Goal: Task Accomplishment & Management: Manage account settings

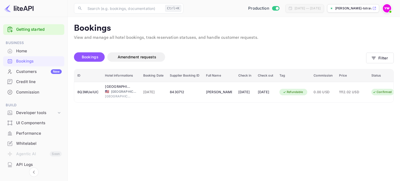
scroll to position [0, 20]
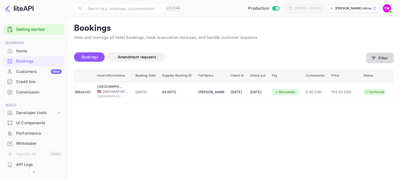
click at [379, 60] on button "Filter" at bounding box center [380, 58] width 28 height 11
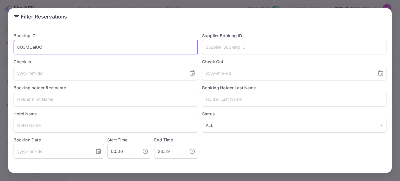
click at [37, 48] on input "8Q3MUeIUC" at bounding box center [106, 47] width 184 height 15
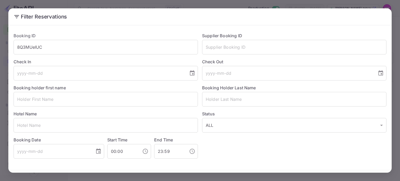
scroll to position [19, 0]
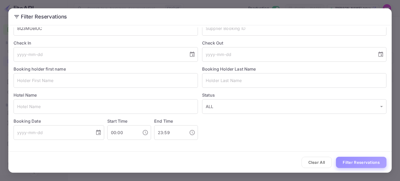
click at [353, 162] on button "Filter Reservations" at bounding box center [361, 162] width 51 height 11
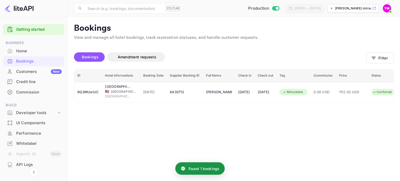
scroll to position [0, 20]
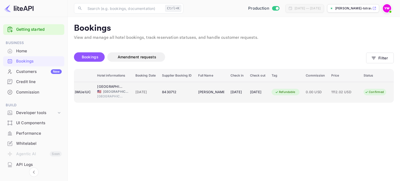
click at [258, 92] on div "[DATE]" at bounding box center [257, 92] width 15 height 8
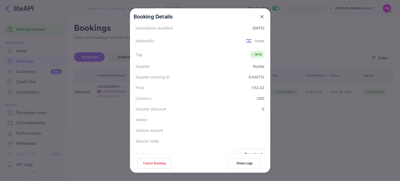
scroll to position [145, 0]
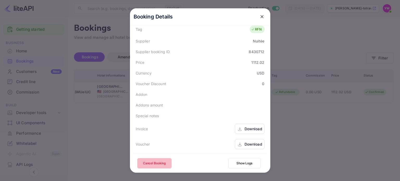
click at [155, 165] on button "Cancel Booking" at bounding box center [154, 163] width 34 height 10
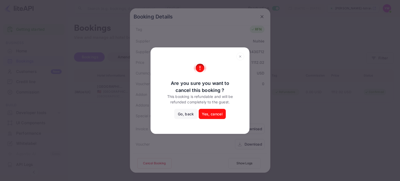
click at [208, 116] on button "Yes, cancel" at bounding box center [212, 114] width 27 height 10
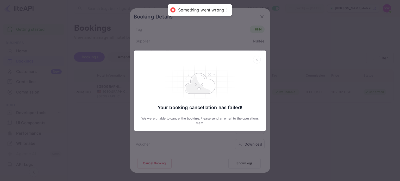
click at [257, 60] on icon at bounding box center [257, 60] width 2 height 2
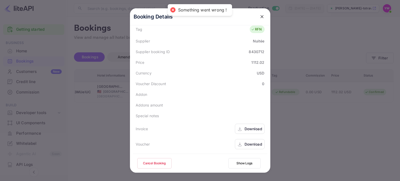
click at [261, 17] on icon "close" at bounding box center [262, 16] width 3 height 3
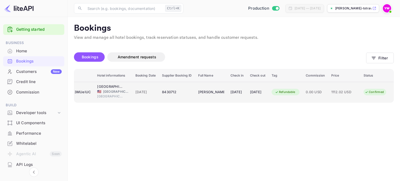
click at [369, 91] on div "Confirmed" at bounding box center [375, 92] width 26 height 7
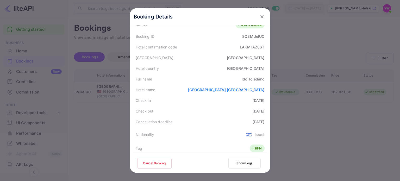
scroll to position [31, 0]
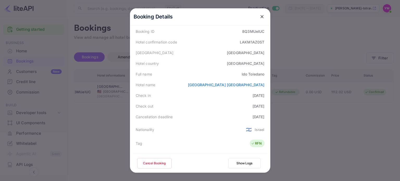
click at [146, 163] on button "Cancel Booking" at bounding box center [154, 163] width 34 height 10
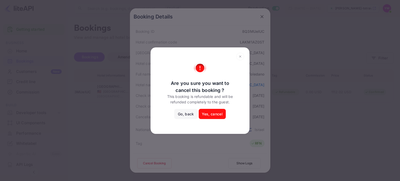
click at [213, 114] on button "Yes, cancel" at bounding box center [212, 114] width 27 height 10
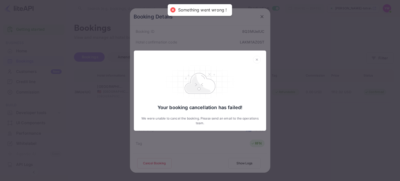
click at [260, 16] on div "Your booking cancellation has failed! We were unable to cancel the booking. Ple…" at bounding box center [200, 90] width 400 height 181
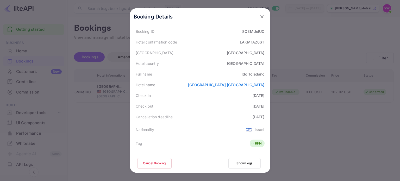
click at [261, 16] on icon "close" at bounding box center [262, 16] width 3 height 3
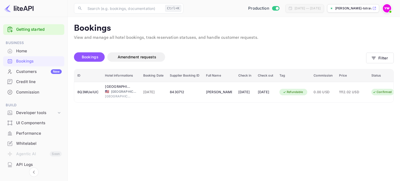
scroll to position [0, 20]
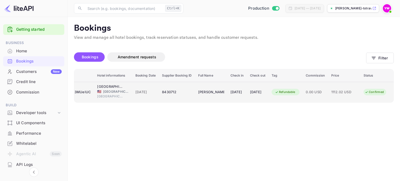
click at [281, 95] on div "Refundable" at bounding box center [285, 92] width 27 height 7
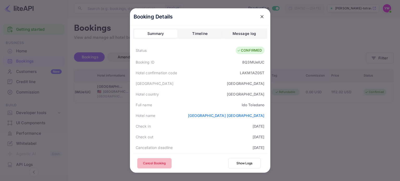
click at [159, 165] on button "Cancel Booking" at bounding box center [154, 163] width 34 height 10
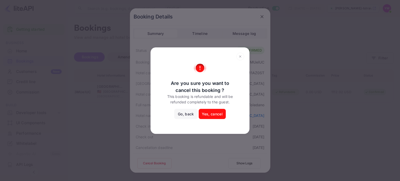
click at [212, 116] on button "Yes, cancel" at bounding box center [212, 114] width 27 height 10
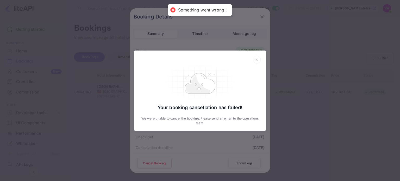
click at [259, 14] on div "Your booking cancellation has failed! We were unable to cancel the booking. Ple…" at bounding box center [200, 90] width 400 height 181
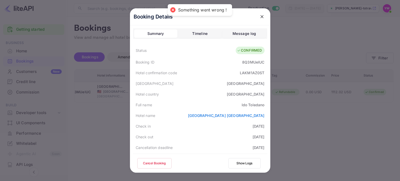
click at [261, 16] on icon "close" at bounding box center [262, 16] width 3 height 3
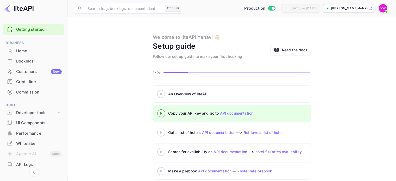
click at [29, 60] on div "Bookings" at bounding box center [39, 61] width 46 height 6
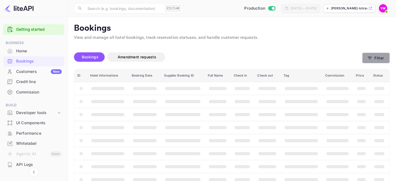
click at [372, 58] on icon "button" at bounding box center [369, 57] width 5 height 5
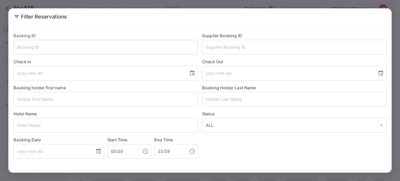
click at [45, 53] on input "text" at bounding box center [106, 47] width 184 height 15
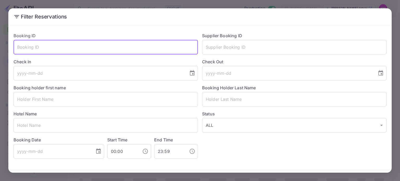
paste input "8Q3MUeIUC"
type input "8Q3MUeIUC"
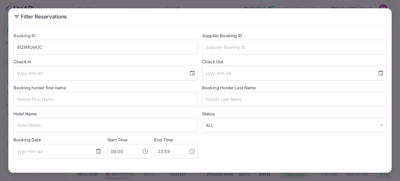
scroll to position [19, 0]
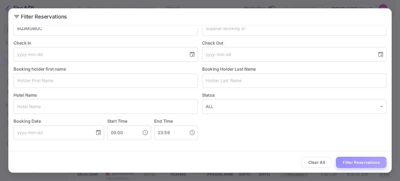
click at [352, 164] on button "Filter Reservations" at bounding box center [361, 162] width 51 height 11
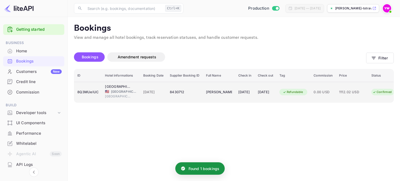
click at [297, 94] on div "Refundable" at bounding box center [293, 92] width 27 height 7
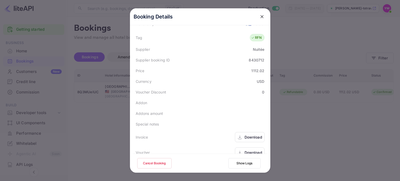
scroll to position [145, 0]
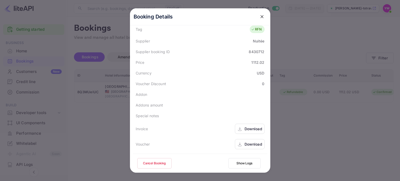
click at [155, 163] on button "Cancel Booking" at bounding box center [154, 163] width 34 height 10
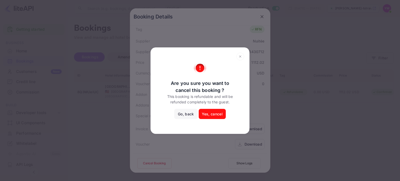
click at [212, 115] on button "Yes, cancel" at bounding box center [212, 114] width 27 height 10
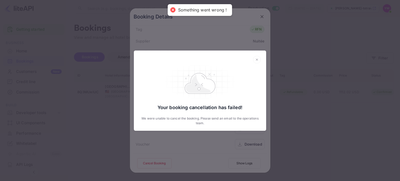
click at [261, 14] on div "Your booking cancellation has failed! We were unable to cancel the booking. Ple…" at bounding box center [200, 90] width 400 height 181
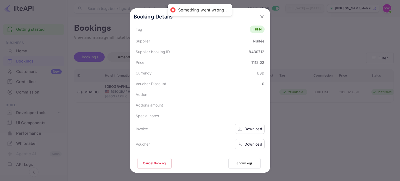
click at [259, 16] on icon "close" at bounding box center [261, 16] width 5 height 5
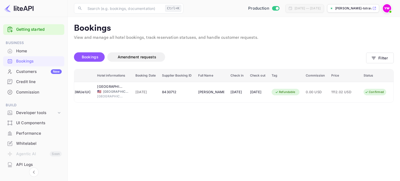
scroll to position [0, 20]
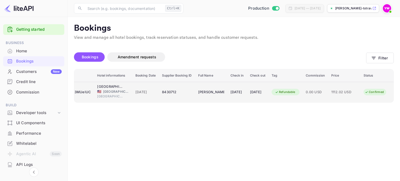
click at [368, 90] on icon "booking table" at bounding box center [367, 92] width 4 height 4
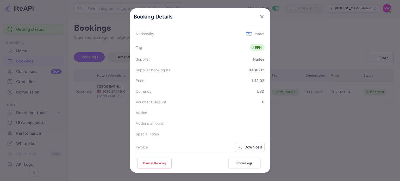
scroll to position [0, 0]
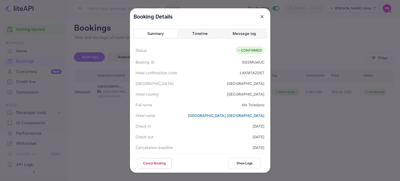
click at [261, 15] on icon "close" at bounding box center [261, 16] width 5 height 5
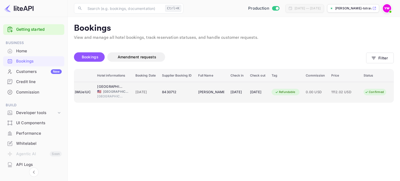
click at [255, 91] on div "[DATE]" at bounding box center [257, 92] width 15 height 8
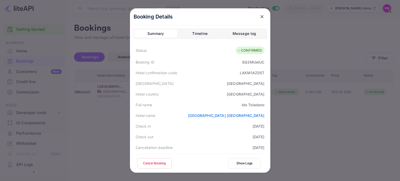
click at [266, 87] on div "Booking Details Summary Timeline Message log Status CONFIRMED Booking ID 8Q3MUe…" at bounding box center [200, 105] width 140 height 194
click at [156, 165] on button "Cancel Booking" at bounding box center [154, 163] width 34 height 10
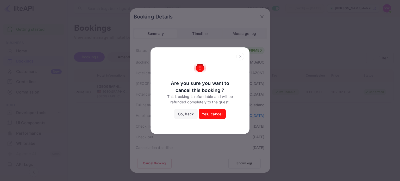
click at [217, 111] on button "Yes, cancel" at bounding box center [212, 114] width 27 height 10
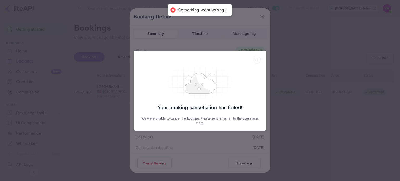
click at [259, 15] on div "Your booking cancellation has failed! We were unable to cancel the booking. Ple…" at bounding box center [200, 90] width 400 height 181
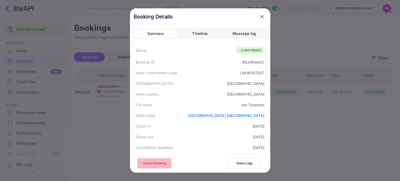
click at [156, 163] on button "Cancel Booking" at bounding box center [154, 163] width 34 height 10
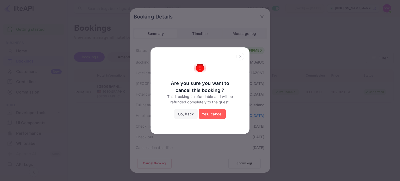
click at [208, 113] on button "Yes, cancel" at bounding box center [212, 114] width 27 height 10
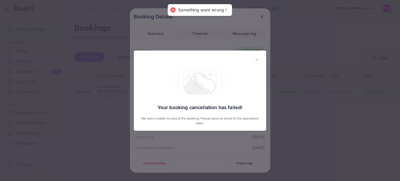
click at [258, 57] on icon at bounding box center [257, 60] width 8 height 8
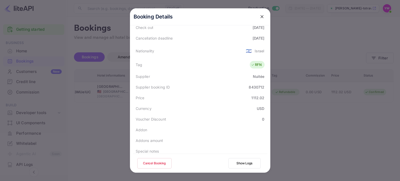
scroll to position [118, 0]
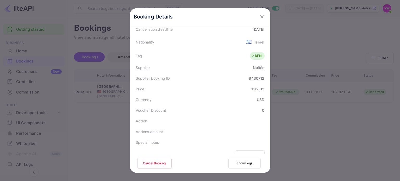
click at [151, 164] on button "Cancel Booking" at bounding box center [154, 163] width 34 height 10
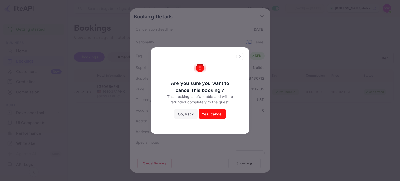
click at [214, 116] on button "Yes, cancel" at bounding box center [212, 114] width 27 height 10
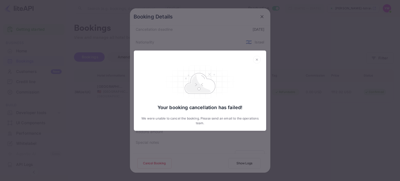
click at [256, 62] on icon at bounding box center [257, 60] width 8 height 8
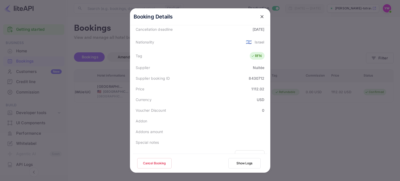
click at [275, 122] on div "Booking Details Summary Timeline Message log Status CONFIRMED Booking ID 8Q3MUe…" at bounding box center [200, 90] width 157 height 181
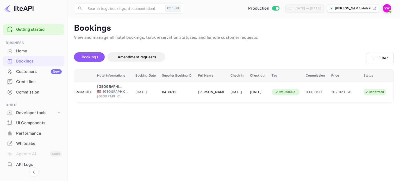
click at [244, 107] on main "Bookings View and manage all hotel bookings, track reservation statuses, and ha…" at bounding box center [234, 99] width 332 height 164
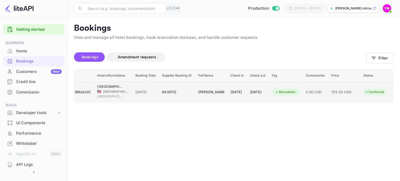
drag, startPoint x: 254, startPoint y: 102, endPoint x: 268, endPoint y: 102, distance: 13.8
click at [268, 102] on td "[DATE]" at bounding box center [258, 92] width 22 height 21
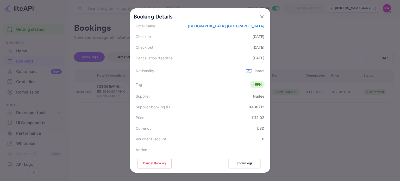
scroll to position [0, 0]
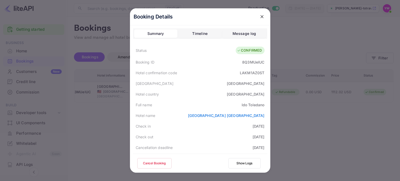
click at [260, 15] on icon "close" at bounding box center [261, 16] width 5 height 5
